Goal: Task Accomplishment & Management: Complete application form

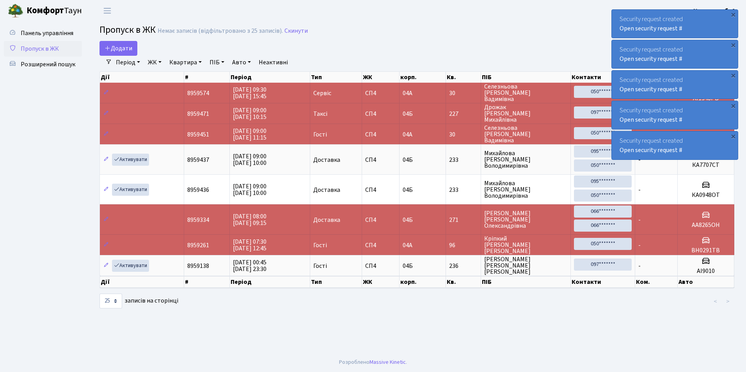
select select "25"
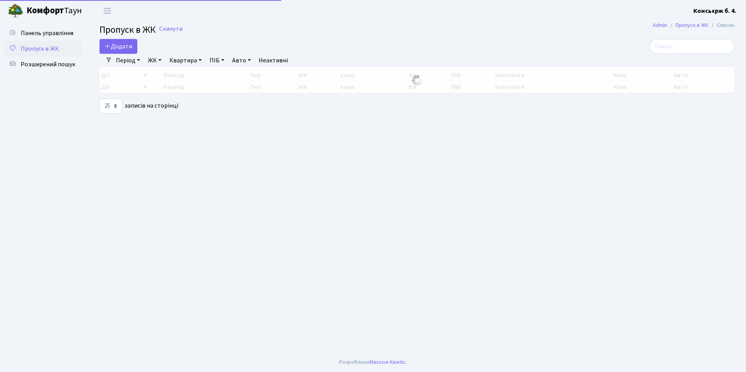
select select "25"
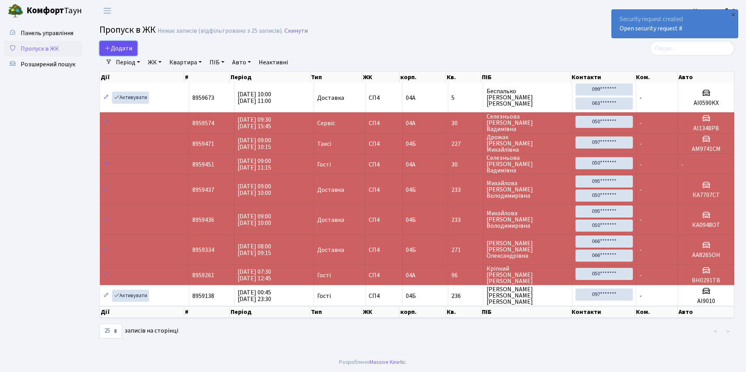
click at [110, 43] on link "Додати" at bounding box center [119, 48] width 38 height 15
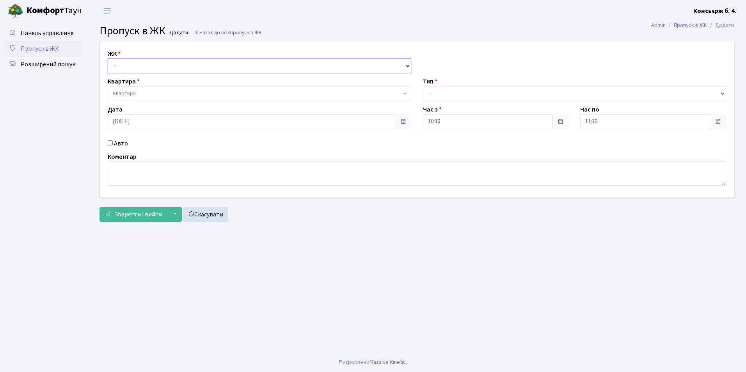
click at [160, 68] on select "- [STREET_ADDRESS]" at bounding box center [260, 66] width 304 height 15
select select "325"
click at [108, 59] on select "- СП4, Столичне шосе, 5" at bounding box center [260, 66] width 304 height 15
select select
click at [160, 92] on span "Квартира" at bounding box center [257, 94] width 289 height 8
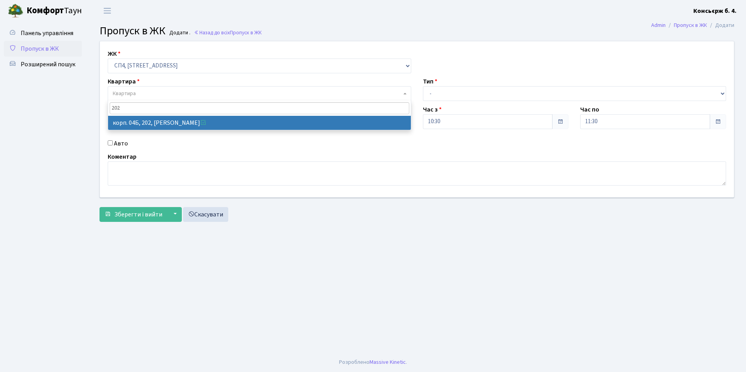
type input "202"
select select "21230"
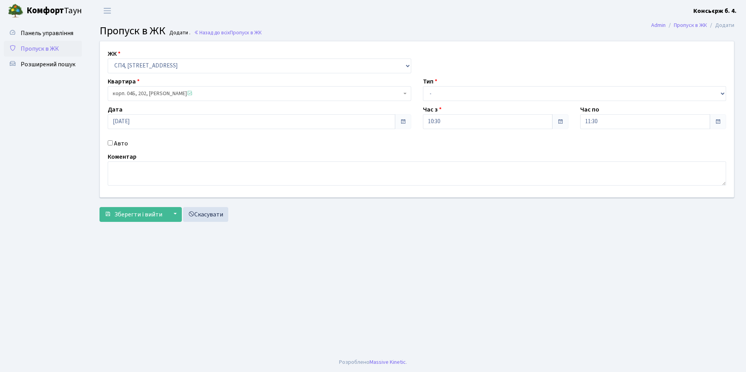
click at [112, 143] on input "Авто" at bounding box center [110, 143] width 5 height 5
checkbox input "true"
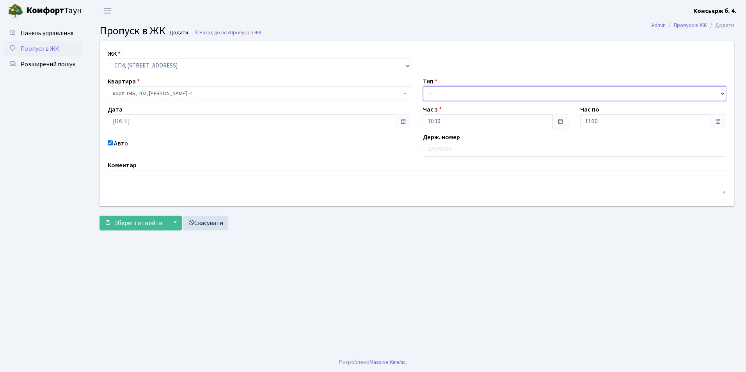
drag, startPoint x: 504, startPoint y: 95, endPoint x: 497, endPoint y: 101, distance: 9.1
click at [504, 95] on select "- Доставка Таксі Гості Сервіс" at bounding box center [575, 93] width 304 height 15
select select "1"
click at [423, 86] on select "- Доставка Таксі Гості Сервіс" at bounding box center [575, 93] width 304 height 15
click at [456, 148] on input "text" at bounding box center [575, 149] width 304 height 15
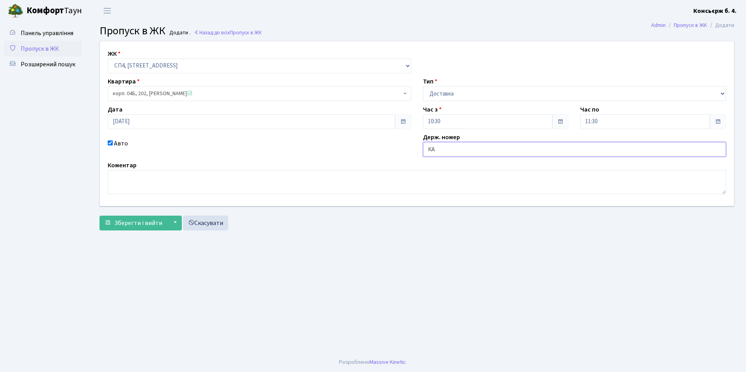
type input "К"
type input "АА2419ТР"
click at [130, 217] on button "Зберегти і вийти" at bounding box center [134, 223] width 68 height 15
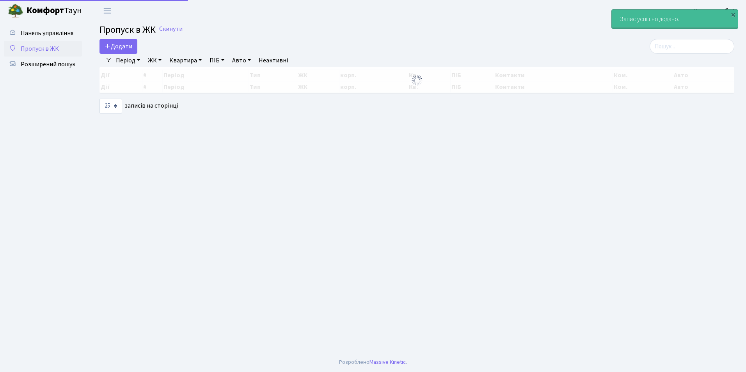
select select "25"
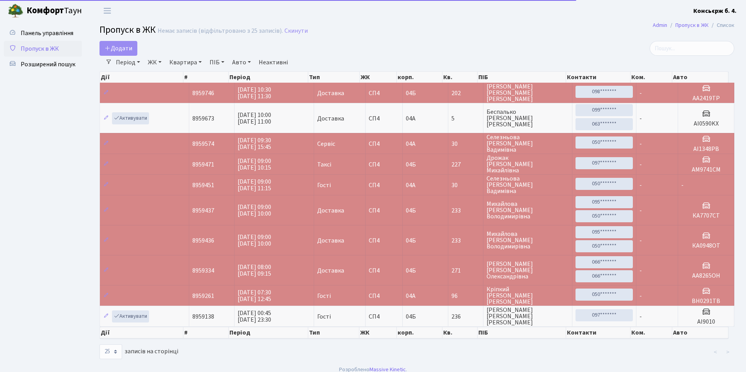
select select "25"
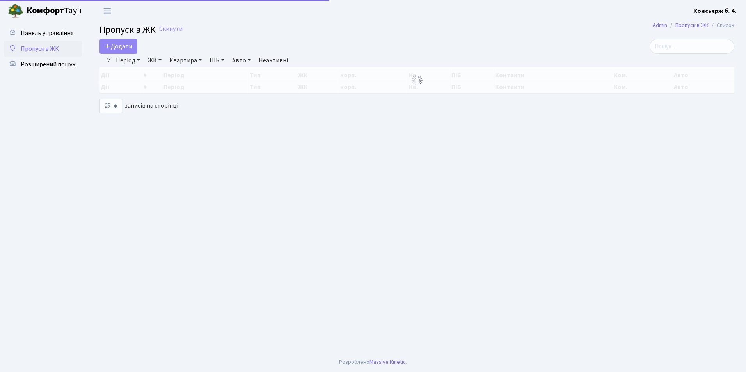
select select "25"
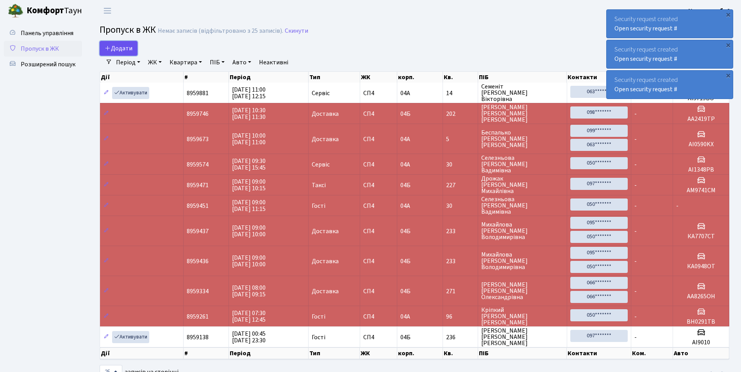
click at [117, 46] on span "Додати" at bounding box center [119, 48] width 28 height 9
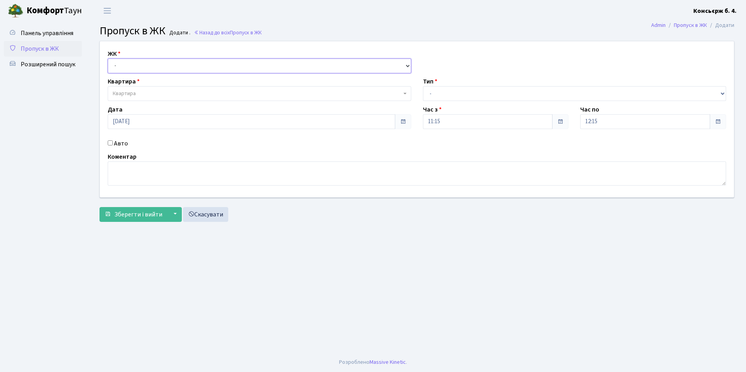
click at [128, 73] on div "ЖК - СП4, Столичне шосе, 5 Квартира Квартира Тип - Доставка Таксі Гості Сервіс …" at bounding box center [417, 119] width 646 height 156
select select "325"
click at [108, 59] on select "- СП4, Столичне шосе, 5" at bounding box center [260, 66] width 304 height 15
select select
click at [141, 92] on span "Квартира" at bounding box center [257, 94] width 289 height 8
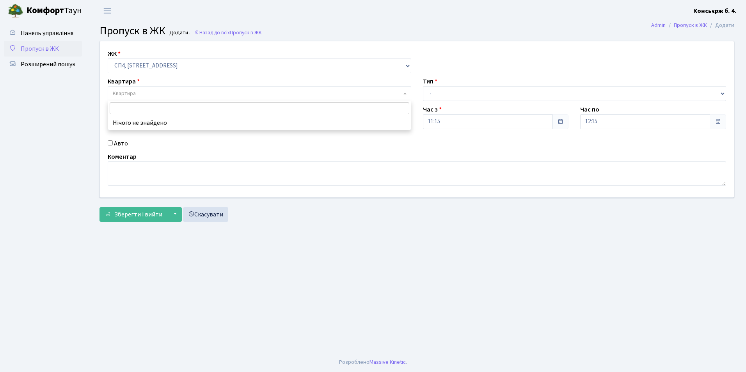
click at [134, 112] on input "search" at bounding box center [260, 108] width 300 height 12
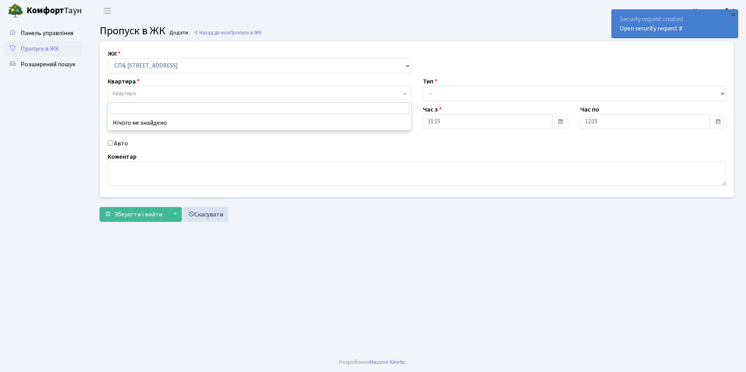
click at [41, 50] on span "Пропуск в ЖК" at bounding box center [40, 49] width 38 height 9
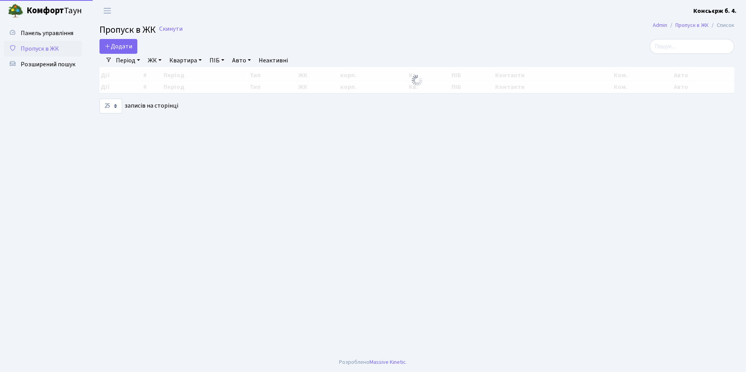
select select "25"
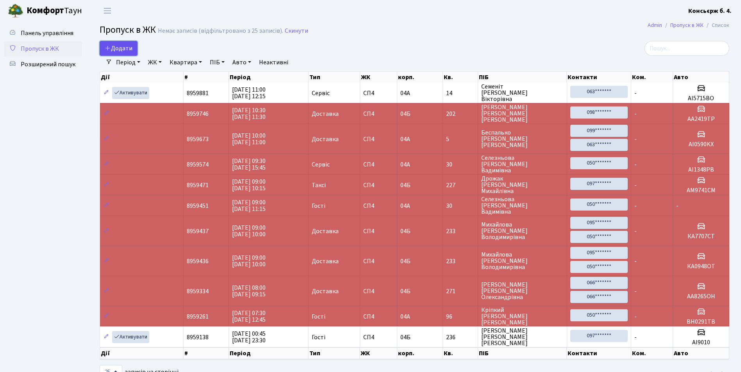
click at [119, 49] on span "Додати" at bounding box center [119, 48] width 28 height 9
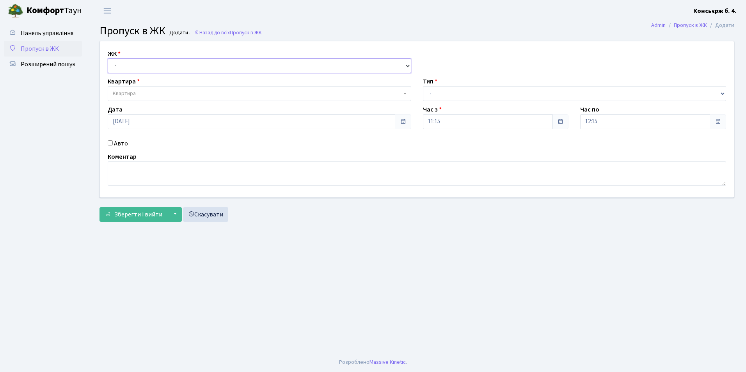
click at [133, 66] on select "- СП4, Столичне шосе, 5" at bounding box center [260, 66] width 304 height 15
select select "325"
click at [108, 59] on select "- СП4, Столичне шосе, 5" at bounding box center [260, 66] width 304 height 15
select select
click at [134, 91] on span "Квартира" at bounding box center [124, 94] width 23 height 8
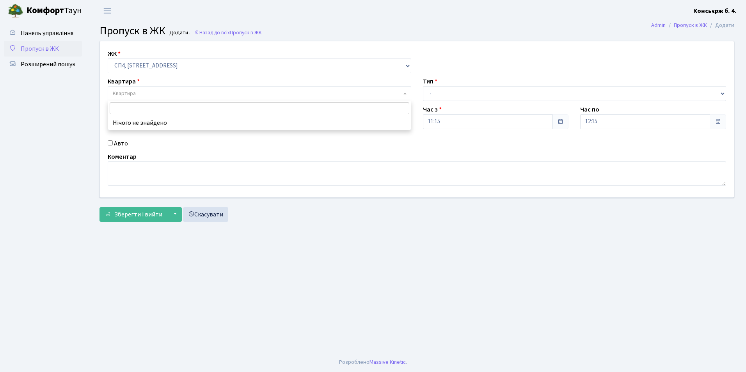
click at [67, 50] on link "Пропуск в ЖК" at bounding box center [43, 49] width 78 height 16
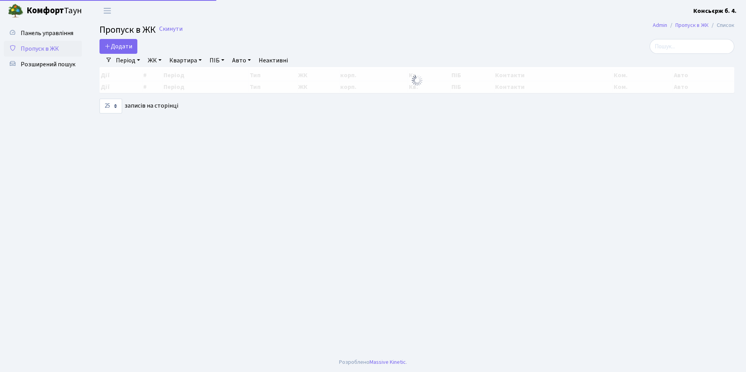
select select "25"
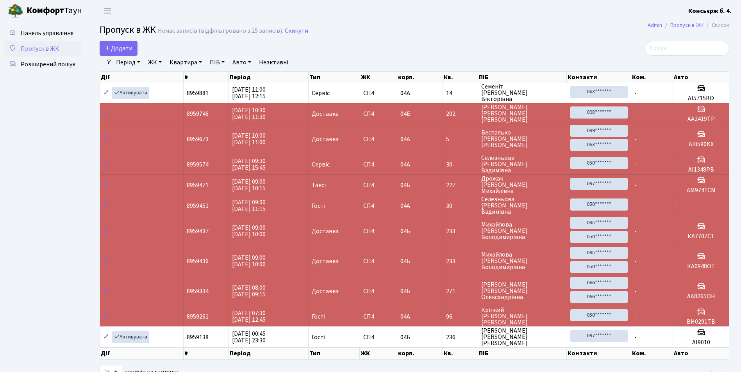
click at [55, 50] on span "Пропуск в ЖК" at bounding box center [40, 49] width 38 height 9
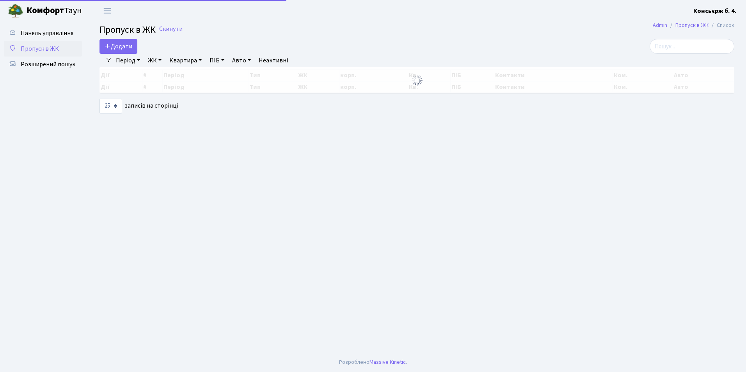
select select "25"
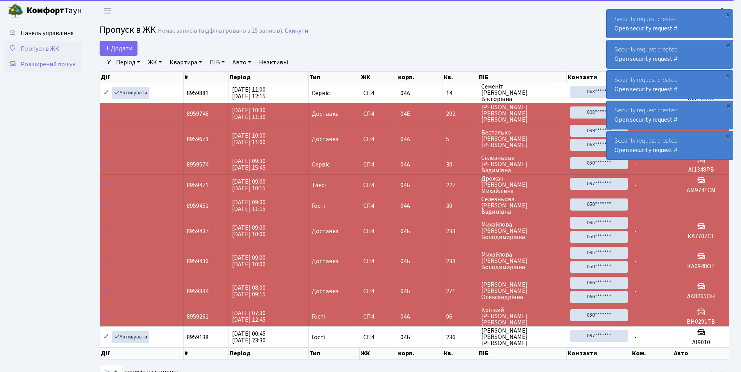
click at [62, 62] on span "Розширений пошук" at bounding box center [48, 64] width 55 height 9
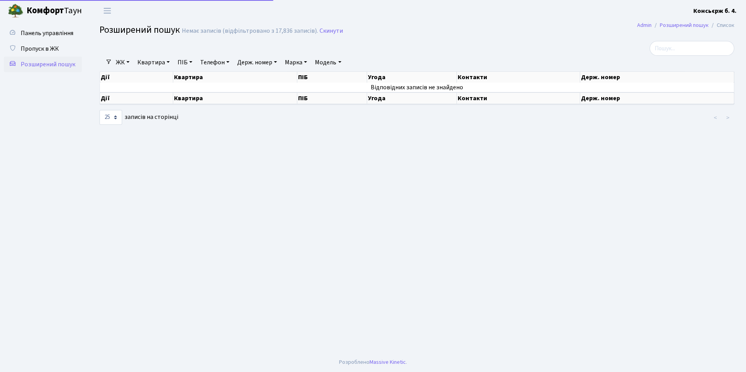
select select "25"
click at [126, 59] on link "ЖК" at bounding box center [123, 62] width 20 height 13
click at [136, 95] on link "СП4, [STREET_ADDRESS]" at bounding box center [154, 98] width 82 height 12
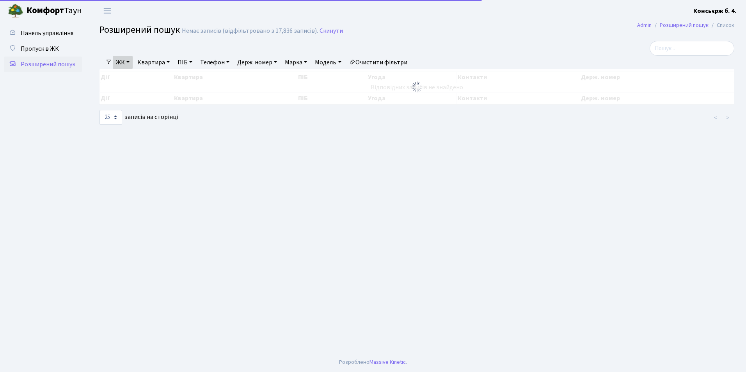
click at [139, 62] on link "Квартира" at bounding box center [153, 62] width 39 height 13
type input "109"
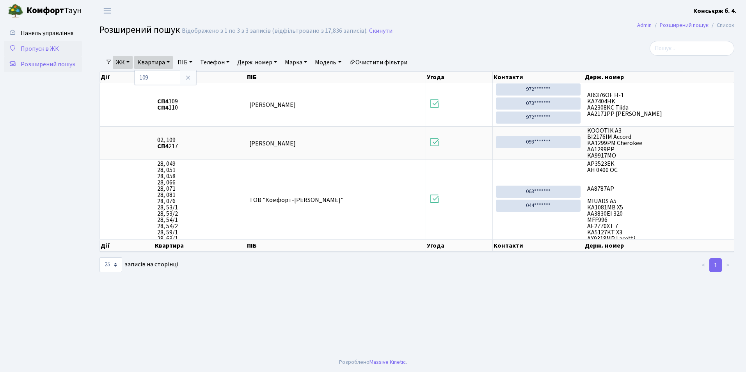
click at [39, 42] on link "Пропуск в ЖК" at bounding box center [43, 49] width 78 height 16
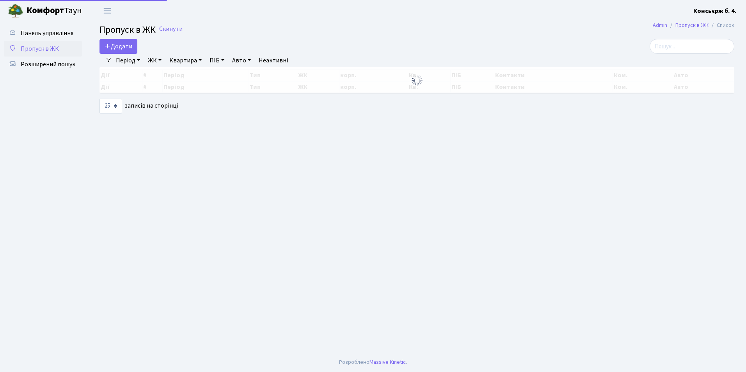
select select "25"
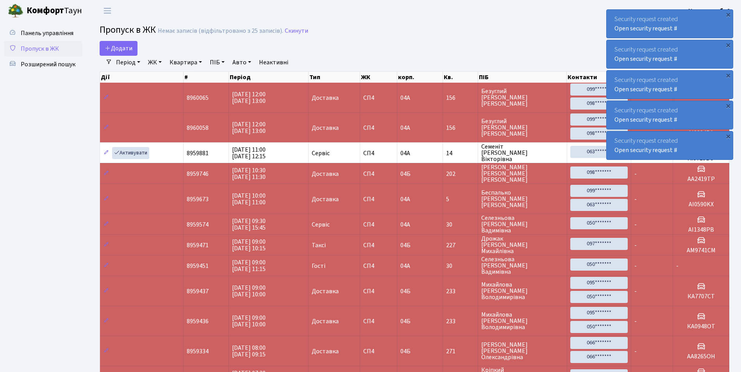
click at [15, 1] on link "Комфорт Таун" at bounding box center [49, 10] width 98 height 21
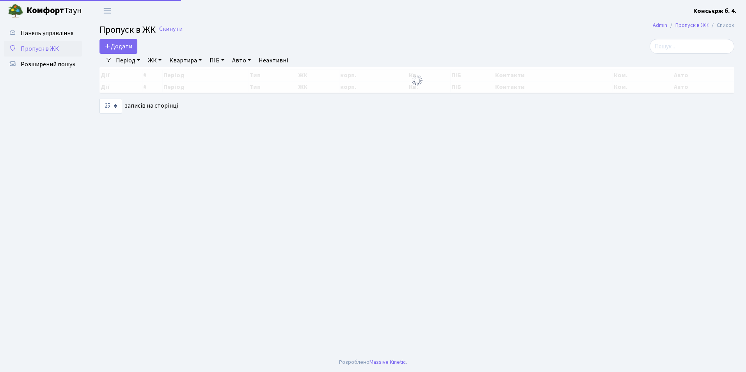
select select "25"
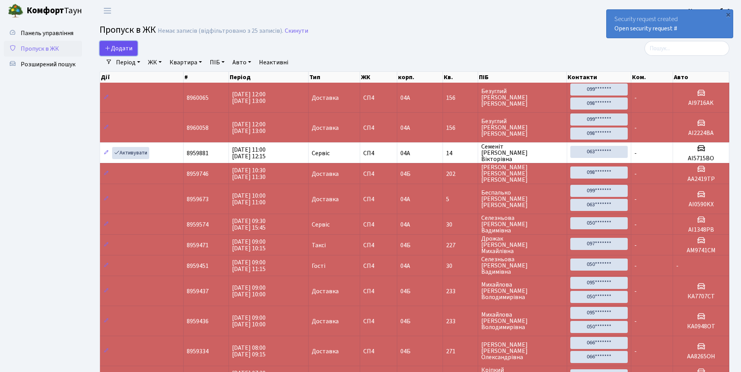
click at [109, 51] on icon at bounding box center [108, 48] width 6 height 6
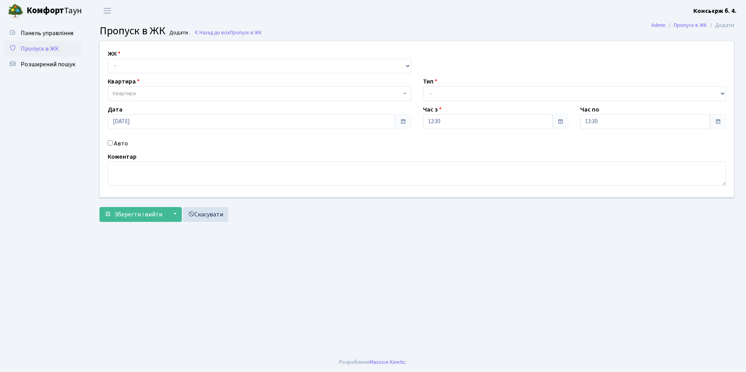
click at [137, 56] on div "ЖК - [STREET_ADDRESS]" at bounding box center [259, 61] width 315 height 24
click at [139, 61] on select "- СП4, Столичне шосе, 5" at bounding box center [260, 66] width 304 height 15
select select "325"
click at [108, 59] on select "- СП4, Столичне шосе, 5" at bounding box center [260, 66] width 304 height 15
select select
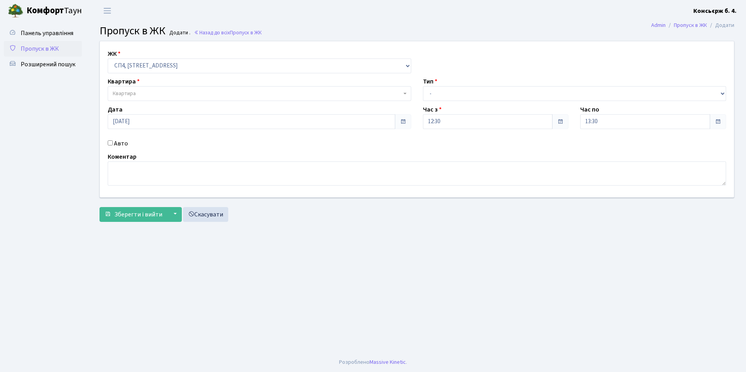
click at [151, 90] on span "Квартира" at bounding box center [257, 94] width 289 height 8
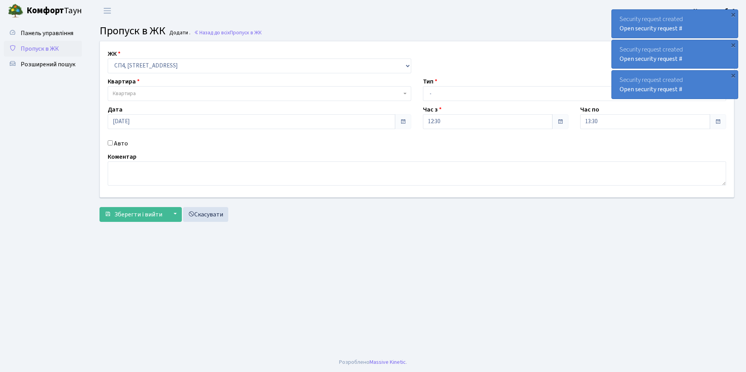
click at [61, 45] on link "Пропуск в ЖК" at bounding box center [43, 49] width 78 height 16
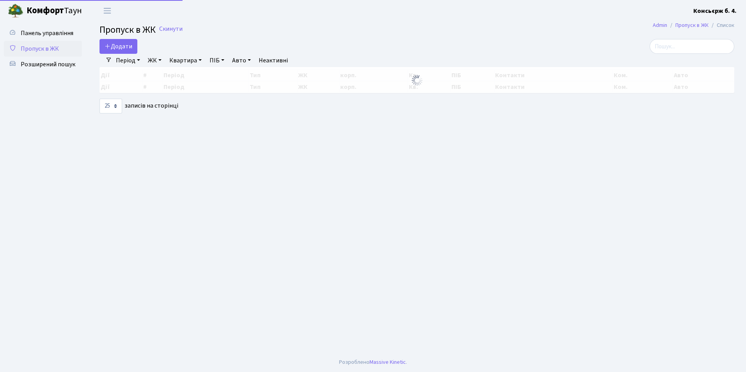
select select "25"
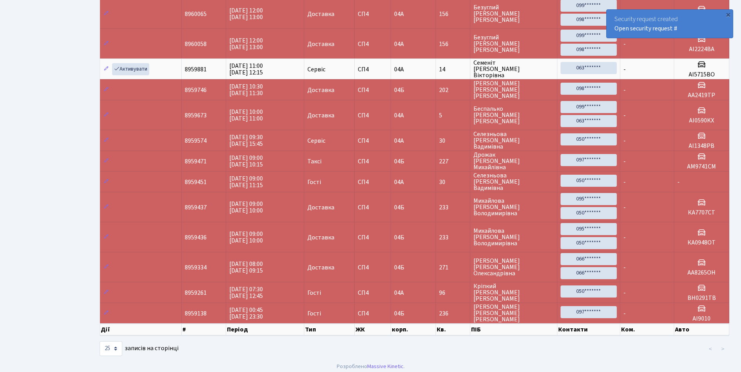
scroll to position [109, 0]
